Goal: Task Accomplishment & Management: Use online tool/utility

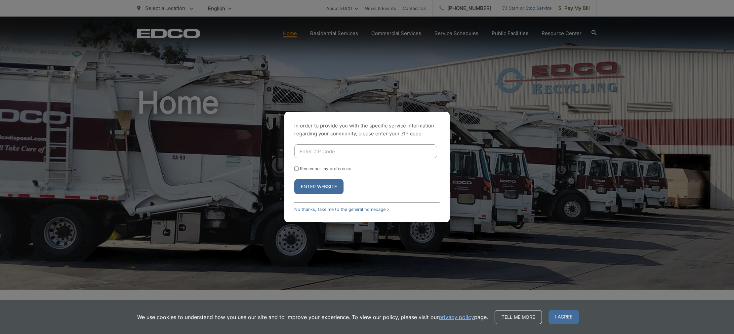
click at [303, 152] on input "Enter ZIP Code" at bounding box center [365, 151] width 143 height 14
type input "92103"
click at [294, 179] on button "Enter Website" at bounding box center [318, 186] width 49 height 15
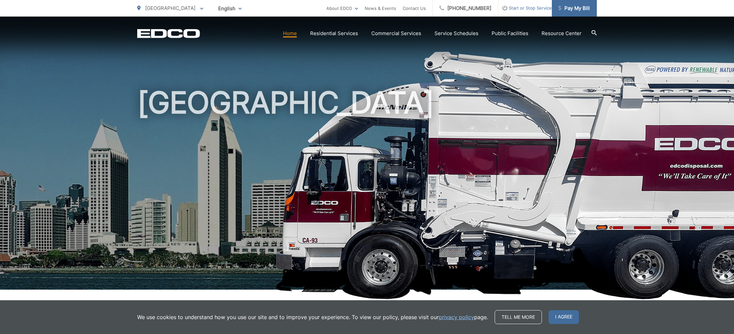
click at [572, 7] on span "Pay My Bill" at bounding box center [574, 8] width 31 height 8
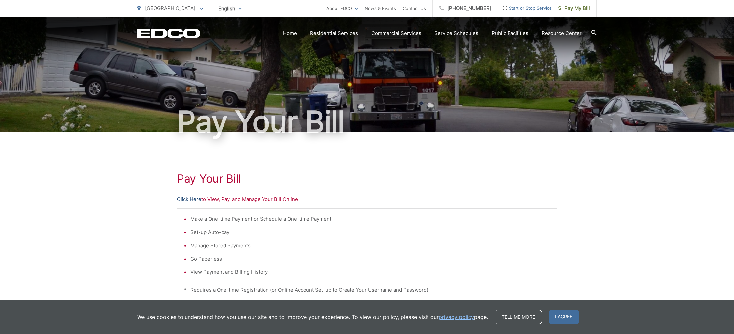
click at [195, 200] on link "Click Here" at bounding box center [189, 199] width 24 height 8
